Goal: Task Accomplishment & Management: Manage account settings

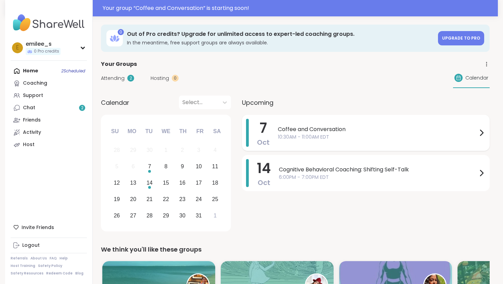
click at [482, 132] on icon at bounding box center [481, 132] width 3 height 5
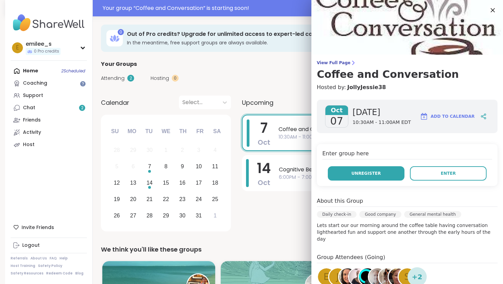
click at [358, 171] on span "Unregister" at bounding box center [365, 174] width 29 height 6
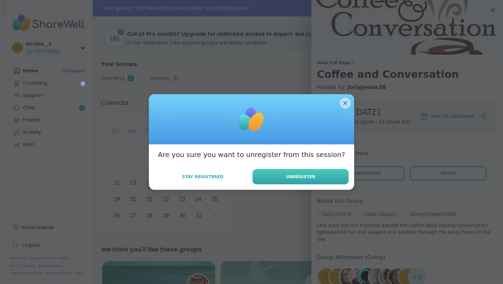
click at [320, 178] on button "Unregister" at bounding box center [300, 176] width 96 height 15
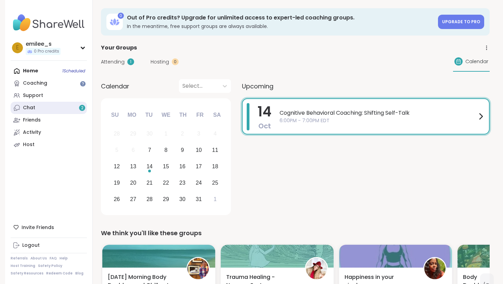
click at [57, 105] on link "Chat 2" at bounding box center [49, 108] width 76 height 12
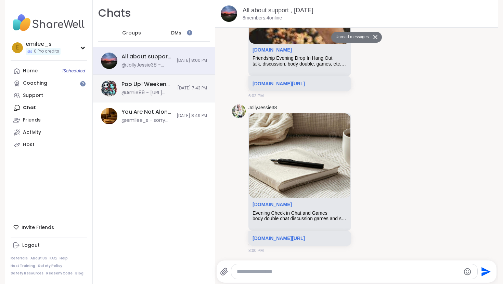
click at [177, 86] on span "[DATE] 7:43 PM" at bounding box center [192, 88] width 30 height 6
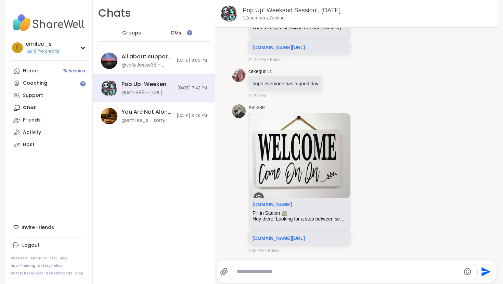
click at [174, 31] on span "DMs" at bounding box center [176, 33] width 10 height 7
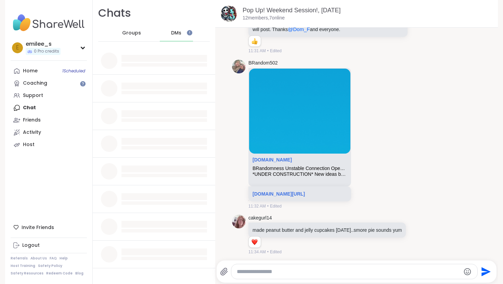
scroll to position [2348, 0]
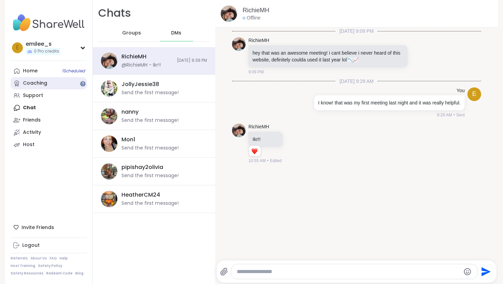
click at [39, 83] on div "Coaching" at bounding box center [35, 83] width 24 height 7
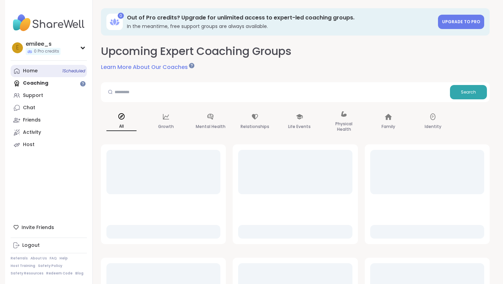
click at [38, 72] on link "Home 1 Scheduled" at bounding box center [49, 71] width 76 height 12
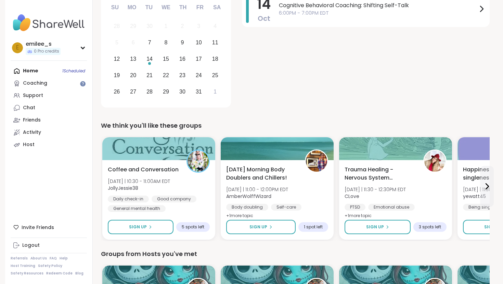
scroll to position [109, 0]
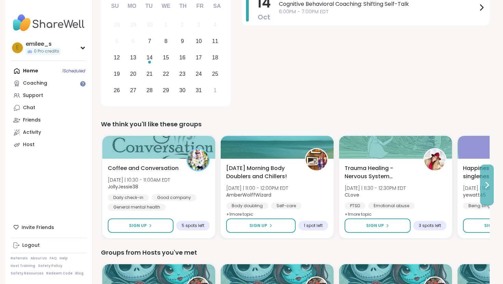
click at [482, 177] on button at bounding box center [487, 185] width 14 height 41
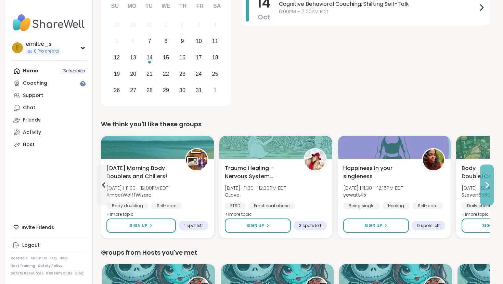
click at [490, 179] on button at bounding box center [487, 185] width 14 height 41
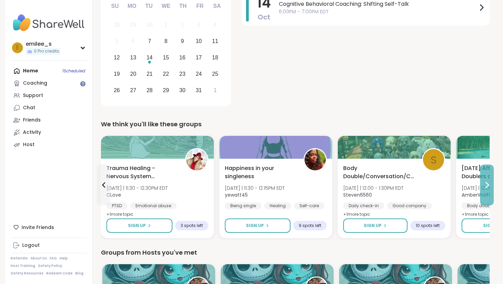
click at [492, 186] on button at bounding box center [487, 185] width 14 height 41
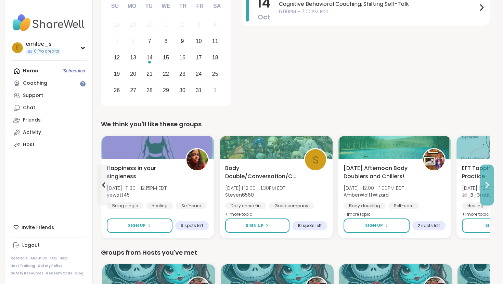
click at [491, 186] on button at bounding box center [487, 185] width 14 height 41
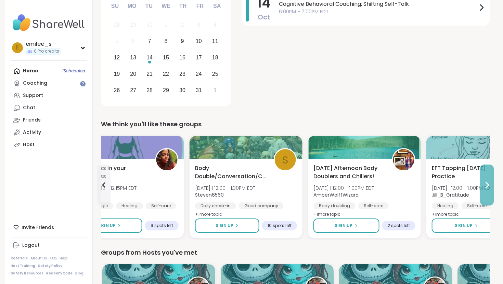
click at [491, 186] on button at bounding box center [487, 185] width 14 height 41
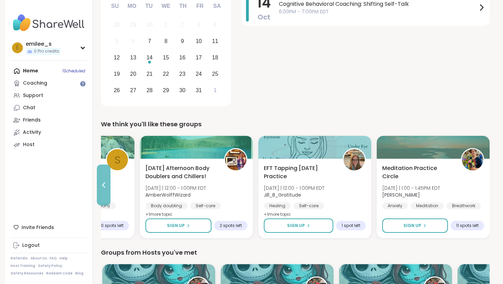
click at [102, 183] on icon at bounding box center [103, 185] width 8 height 8
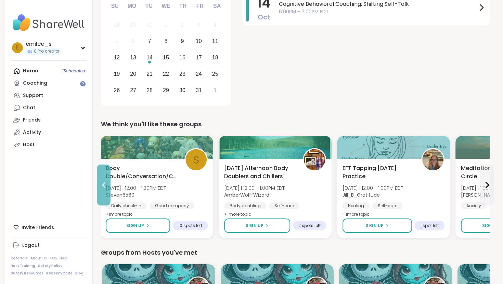
click at [102, 183] on icon at bounding box center [103, 185] width 8 height 8
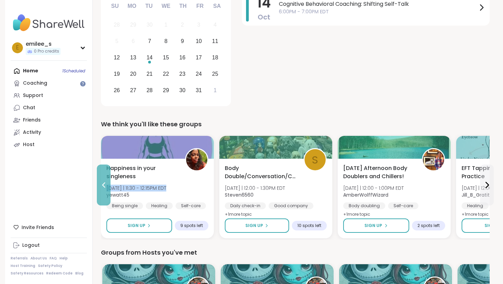
click at [102, 183] on icon at bounding box center [103, 185] width 8 height 8
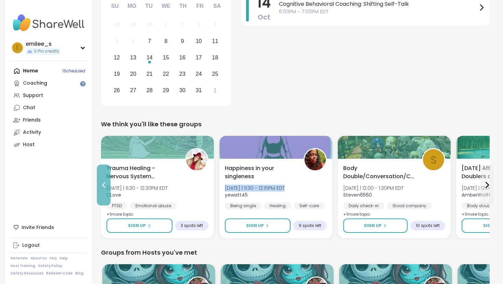
click at [103, 182] on icon at bounding box center [103, 185] width 8 height 8
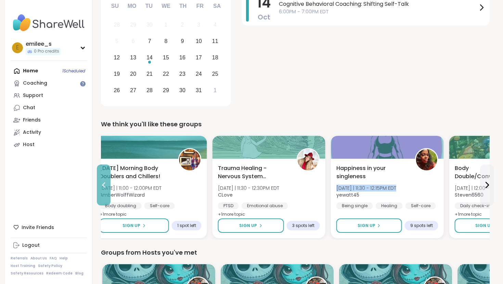
click at [103, 182] on icon at bounding box center [103, 185] width 8 height 8
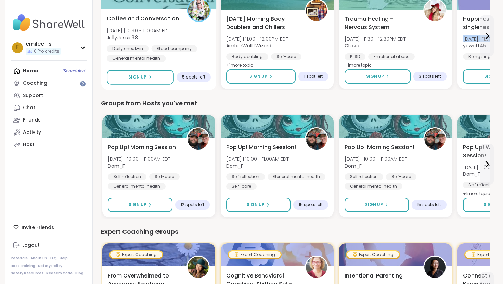
scroll to position [258, 0]
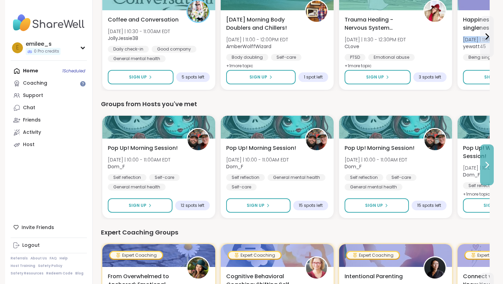
click at [490, 166] on icon at bounding box center [486, 165] width 8 height 8
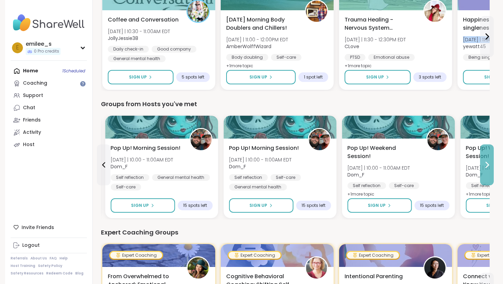
click at [489, 166] on icon at bounding box center [486, 165] width 8 height 8
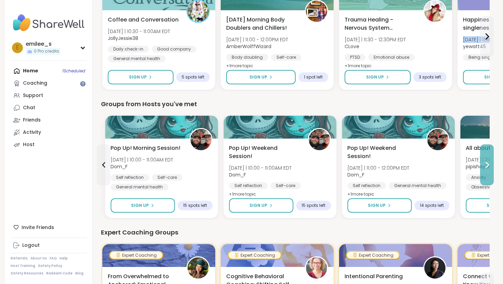
click at [489, 166] on icon at bounding box center [486, 165] width 8 height 8
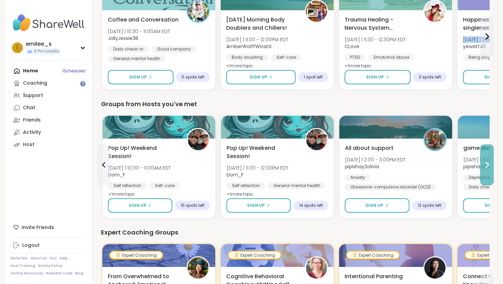
click at [489, 166] on icon at bounding box center [486, 165] width 8 height 8
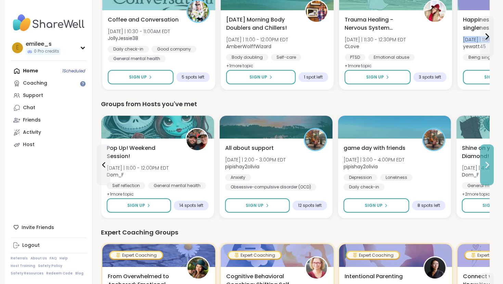
click at [489, 166] on icon at bounding box center [486, 165] width 8 height 8
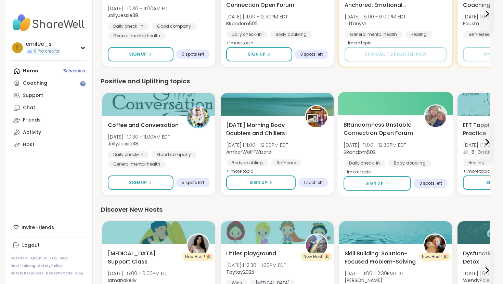
scroll to position [665, 0]
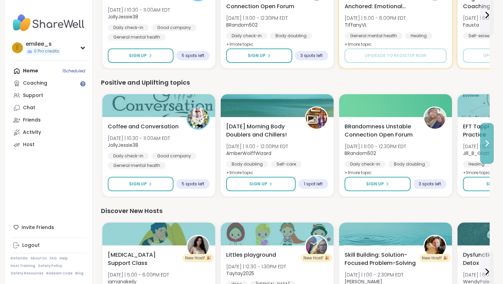
click at [484, 147] on button at bounding box center [487, 143] width 14 height 41
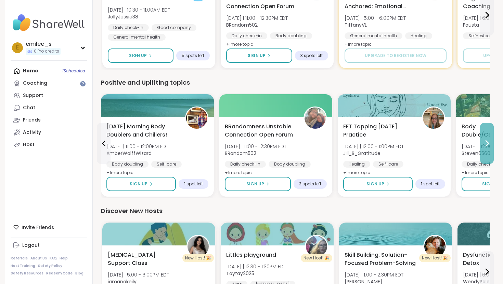
click at [485, 147] on button at bounding box center [487, 143] width 14 height 41
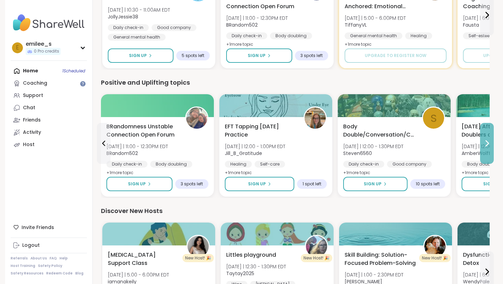
click at [485, 147] on button at bounding box center [487, 143] width 14 height 41
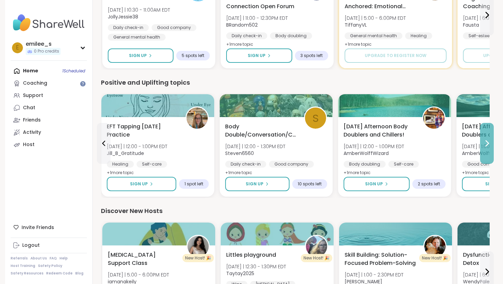
click at [485, 147] on button at bounding box center [487, 143] width 14 height 41
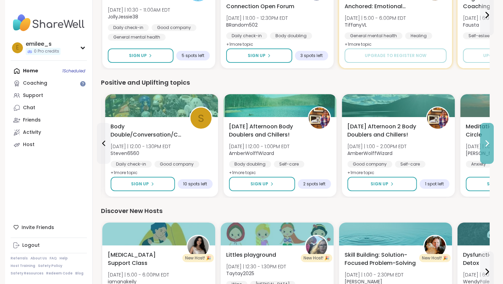
click at [485, 147] on button at bounding box center [487, 143] width 14 height 41
